Goal: Check status: Check status

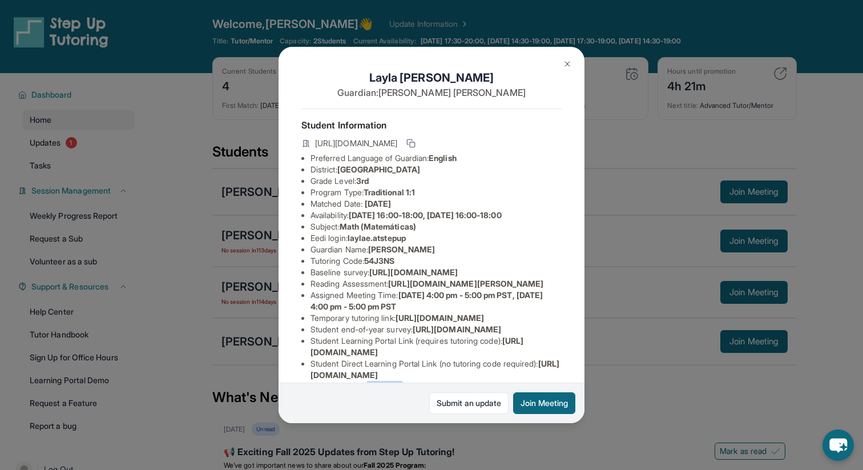
scroll to position [149, 0]
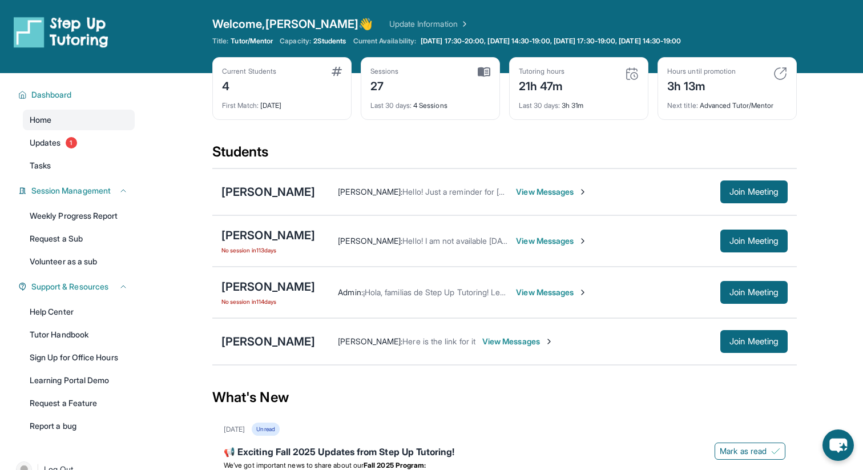
click at [573, 94] on div "Last 30 days : 3h 31m" at bounding box center [579, 102] width 120 height 16
click at [549, 88] on div "21h 47m" at bounding box center [542, 85] width 46 height 18
click at [584, 104] on div "Last 30 days : 3h 31m" at bounding box center [579, 102] width 120 height 16
click at [524, 341] on span "View Messages" at bounding box center [517, 340] width 71 height 11
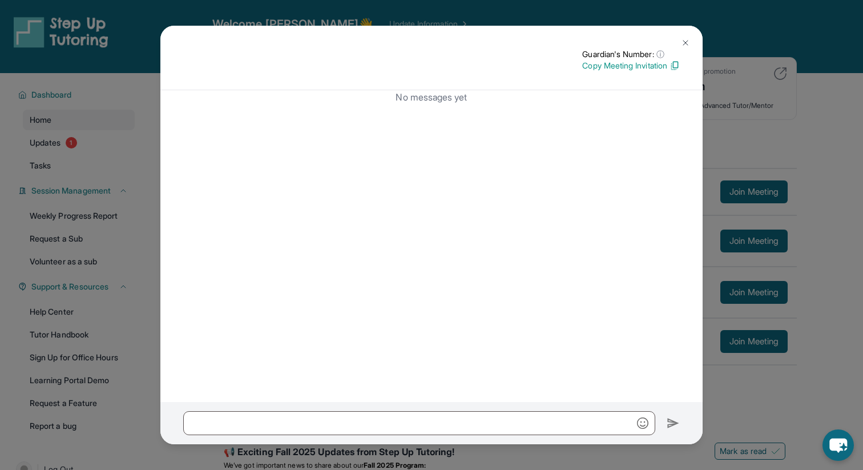
click at [677, 46] on button at bounding box center [685, 42] width 23 height 23
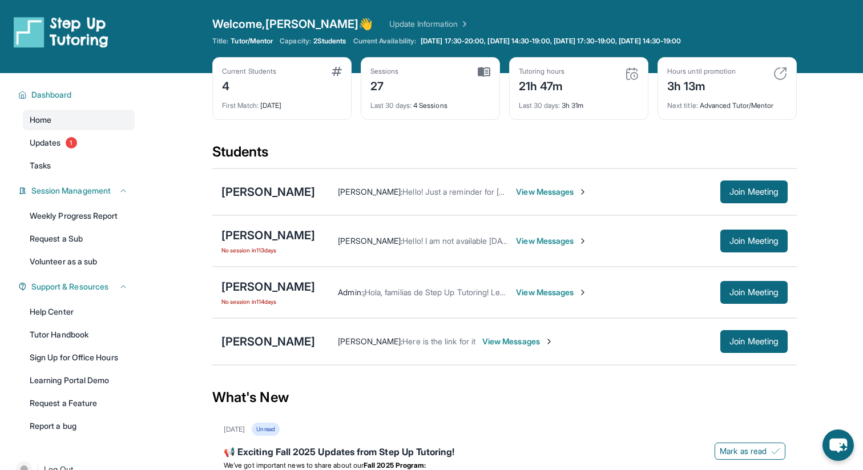
click at [590, 78] on div "Tutoring hours 21h 47m" at bounding box center [579, 80] width 120 height 27
click at [630, 76] on img at bounding box center [632, 74] width 14 height 14
